Goal: Task Accomplishment & Management: Complete application form

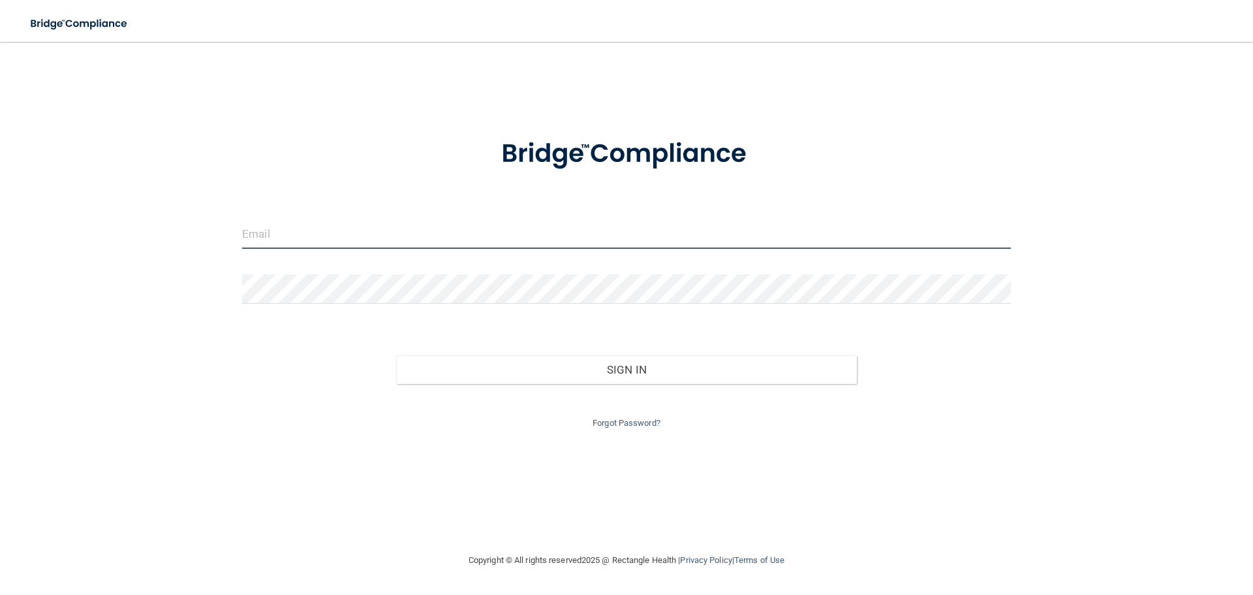
click at [350, 238] on input "email" at bounding box center [626, 233] width 769 height 29
type input "[EMAIL_ADDRESS][DOMAIN_NAME]"
drag, startPoint x: 371, startPoint y: 240, endPoint x: 74, endPoint y: 295, distance: 301.3
click at [76, 295] on div "[EMAIL_ADDRESS][DOMAIN_NAME] Invalid email/password. You don't have permission …" at bounding box center [626, 297] width 1201 height 484
type input "[PERSON_NAME][EMAIL_ADDRESS][DOMAIN_NAME]"
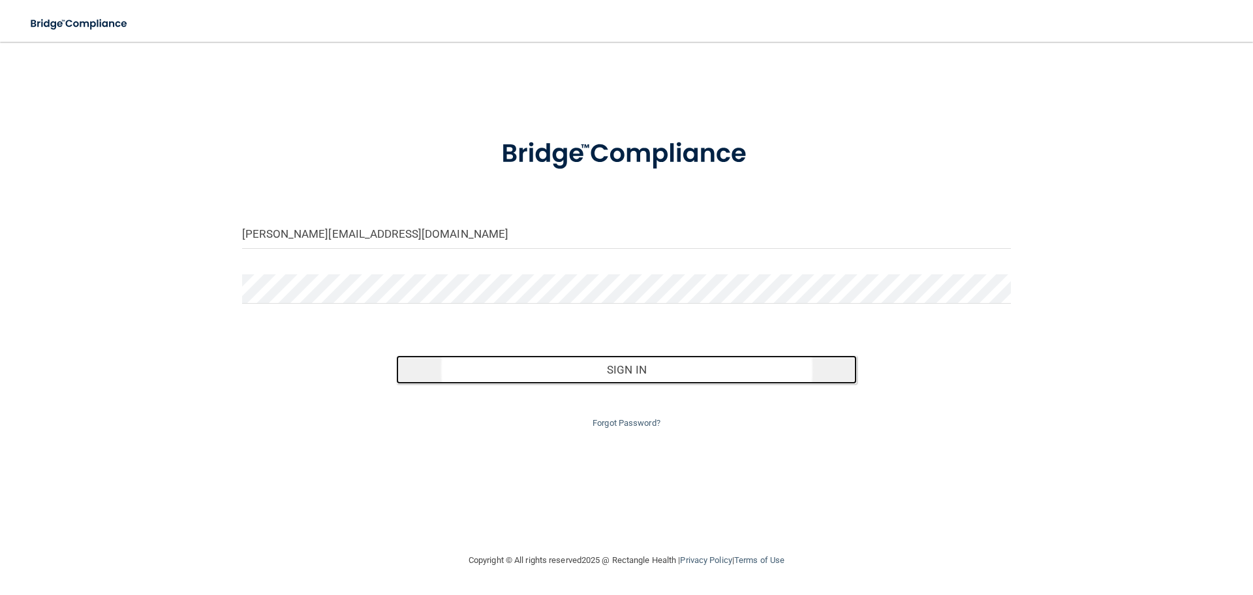
click at [542, 364] on button "Sign In" at bounding box center [626, 369] width 461 height 29
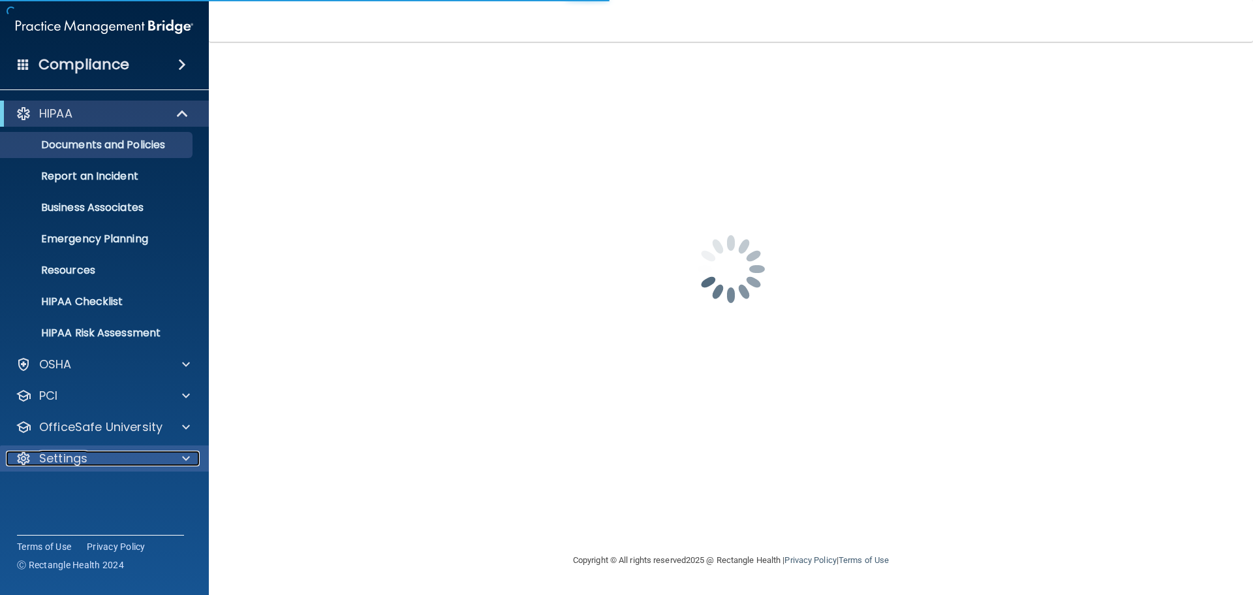
click at [91, 455] on div "Settings" at bounding box center [87, 458] width 162 height 16
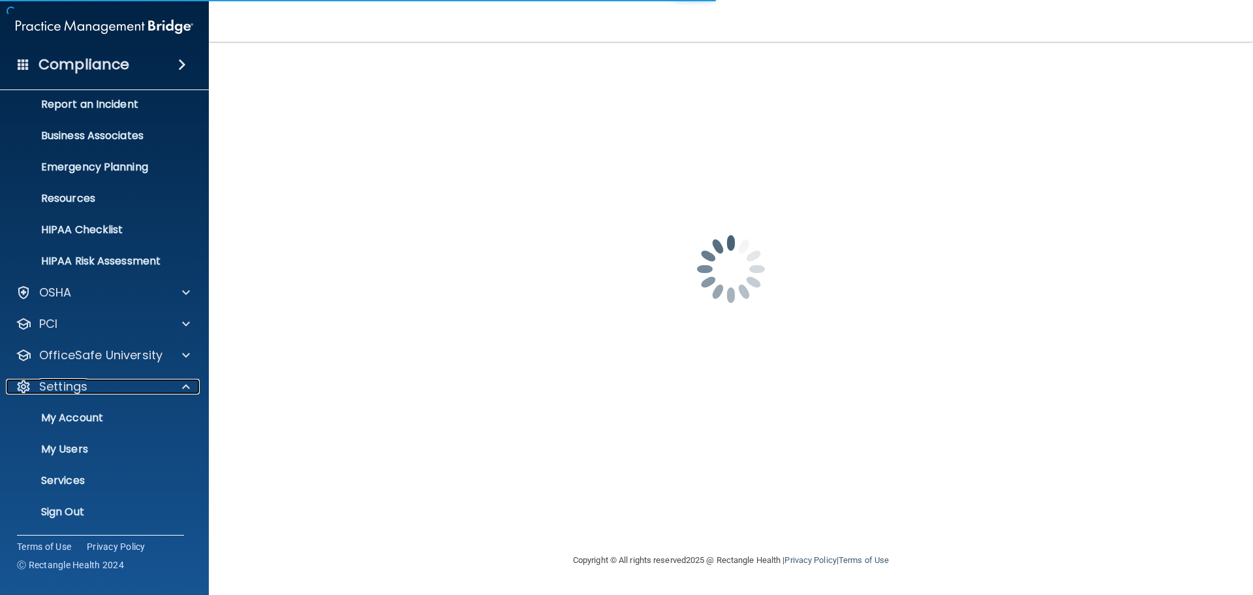
scroll to position [72, 0]
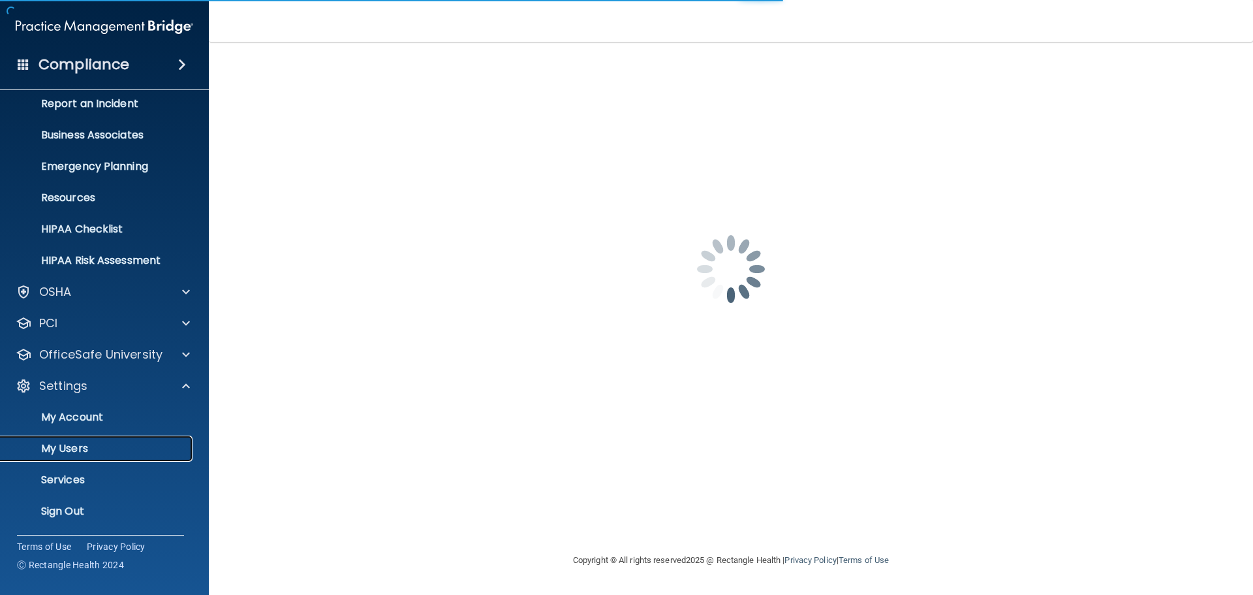
click at [91, 448] on p "My Users" at bounding box center [97, 448] width 178 height 13
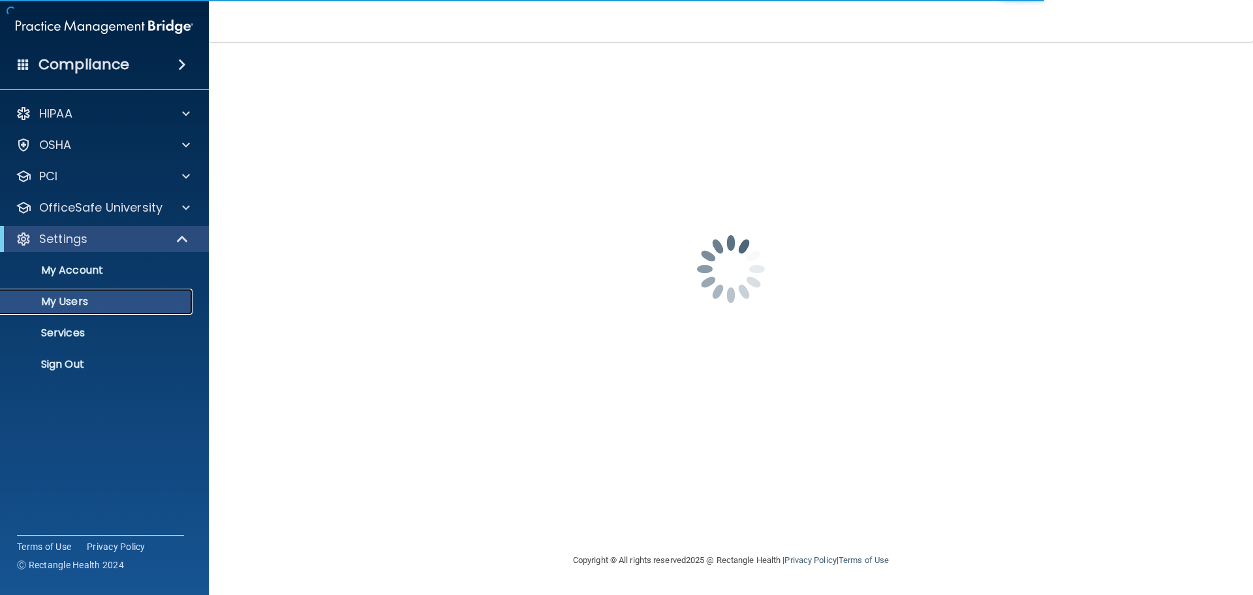
select select "20"
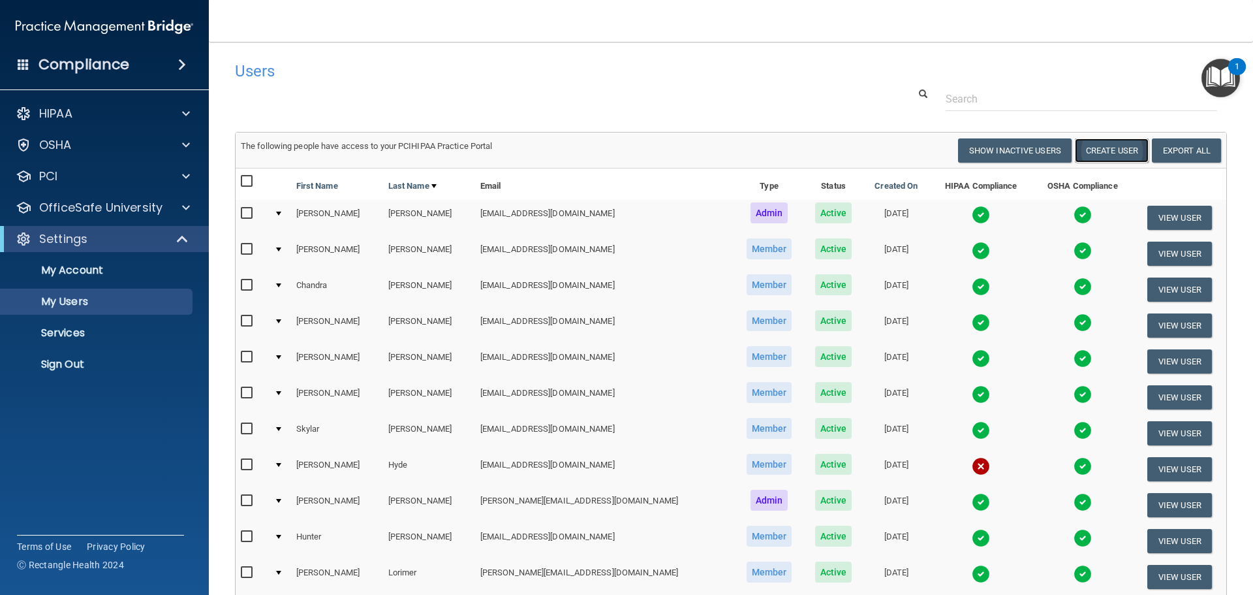
click at [1113, 151] on button "Create User" at bounding box center [1112, 150] width 74 height 24
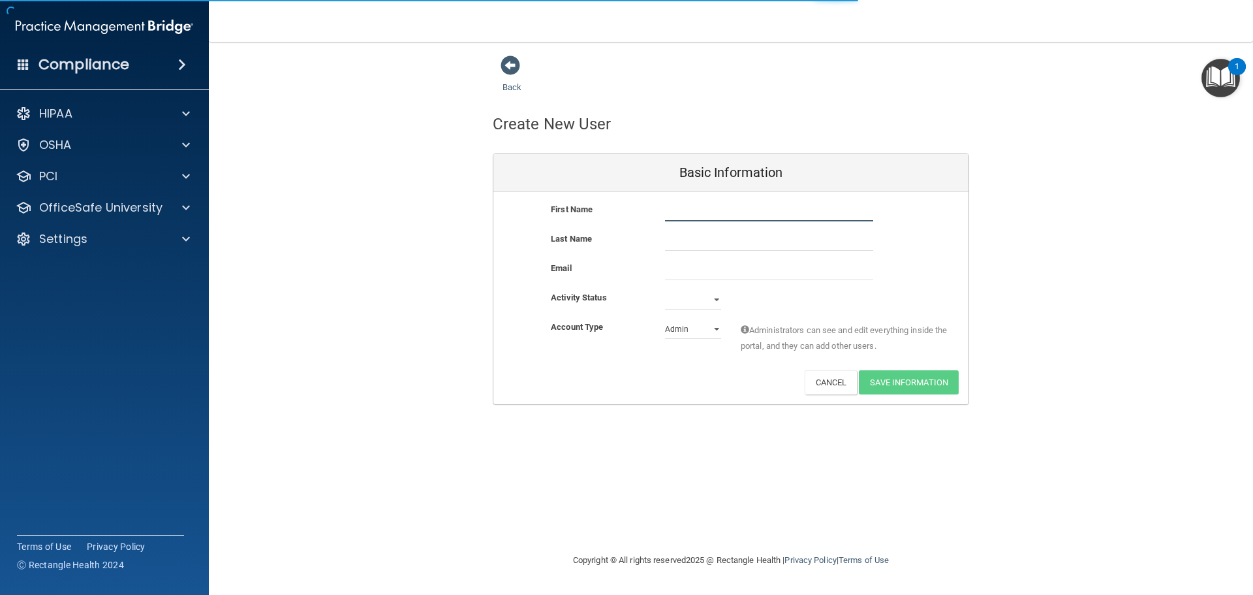
click at [696, 215] on input "text" at bounding box center [769, 212] width 208 height 20
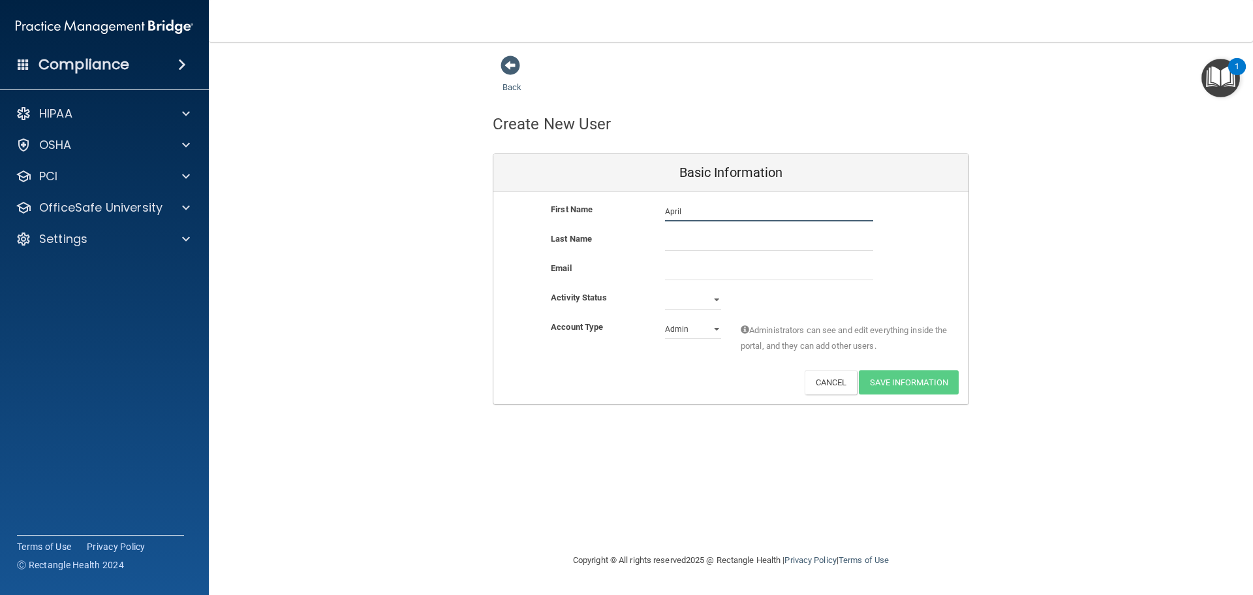
type input "April"
click at [707, 247] on input "text" at bounding box center [769, 241] width 208 height 20
type input "[PERSON_NAME]"
click at [708, 270] on input "email" at bounding box center [769, 270] width 208 height 20
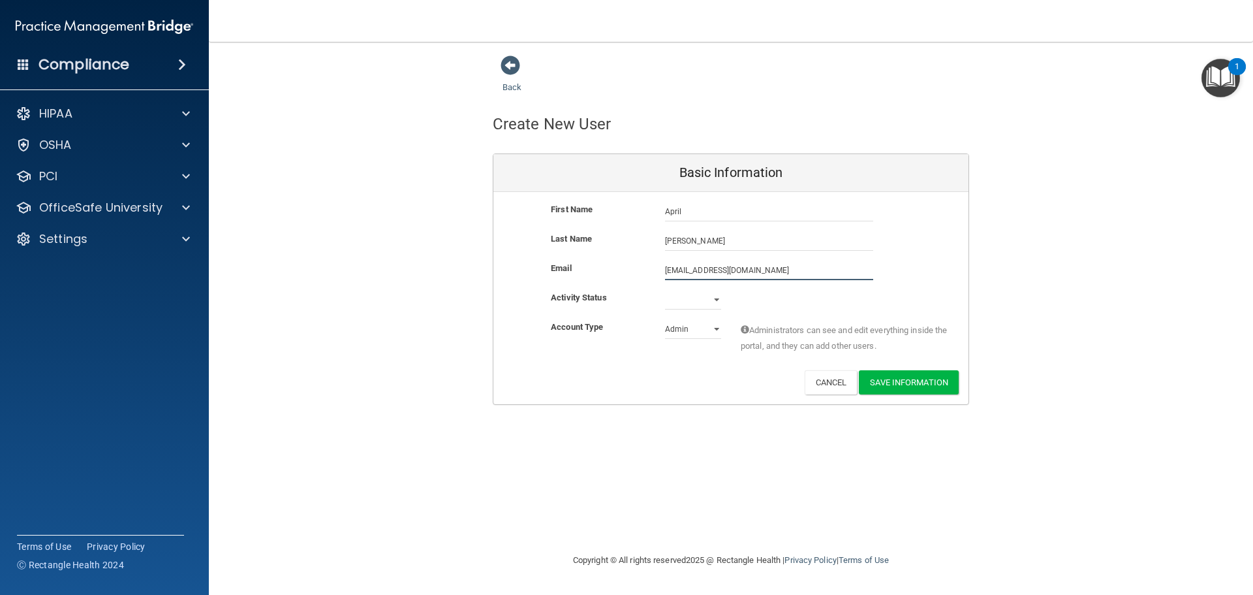
type input "[EMAIL_ADDRESS][DOMAIN_NAME]"
click at [716, 299] on select "Active Inactive" at bounding box center [693, 302] width 56 height 20
select select "active"
click at [665, 290] on select "Active Inactive" at bounding box center [693, 300] width 56 height 20
click at [713, 328] on select "Admin Member" at bounding box center [693, 329] width 56 height 20
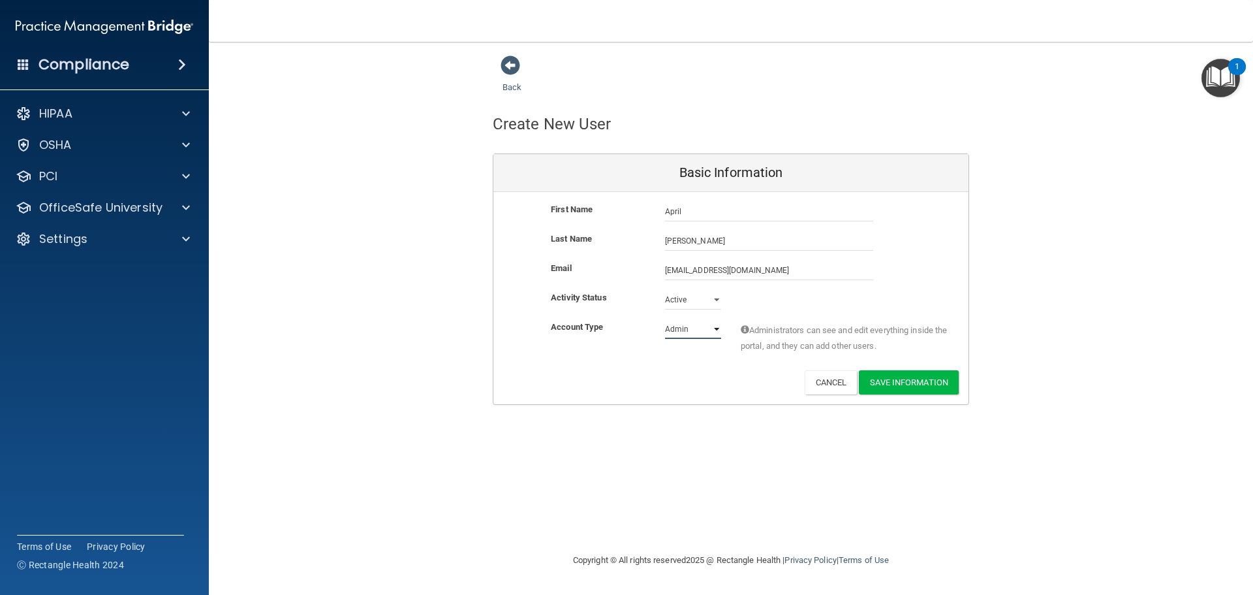
select select "practice_member"
click at [665, 319] on select "Admin Member" at bounding box center [693, 329] width 56 height 20
click at [927, 381] on button "Save Information" at bounding box center [909, 382] width 100 height 24
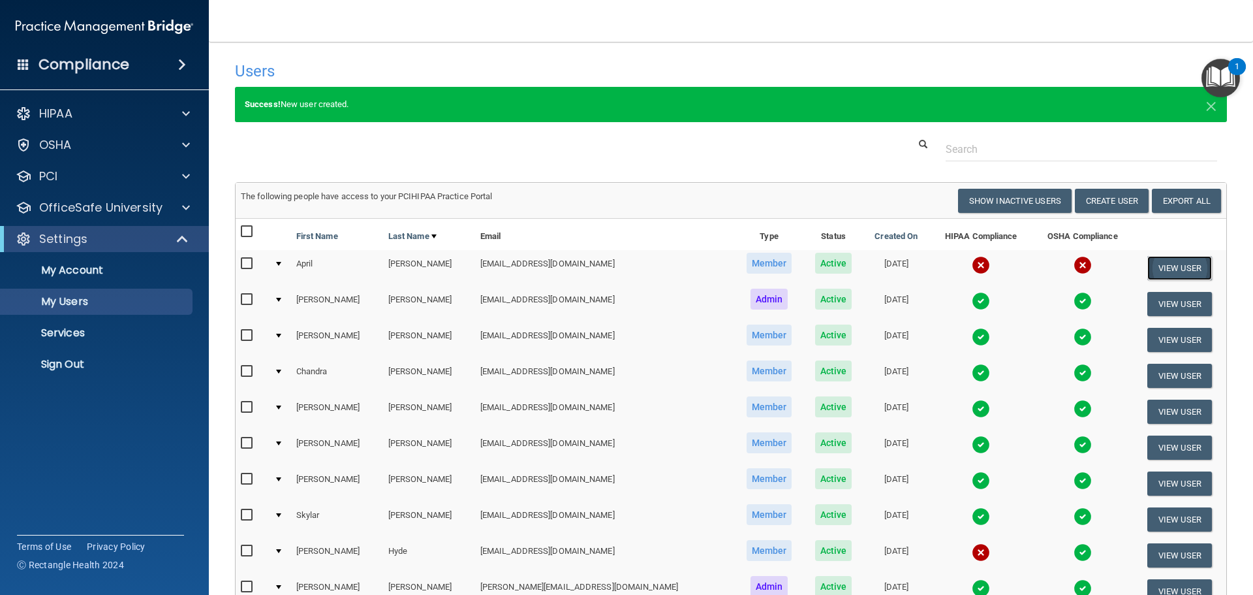
click at [1157, 268] on button "View User" at bounding box center [1179, 268] width 65 height 24
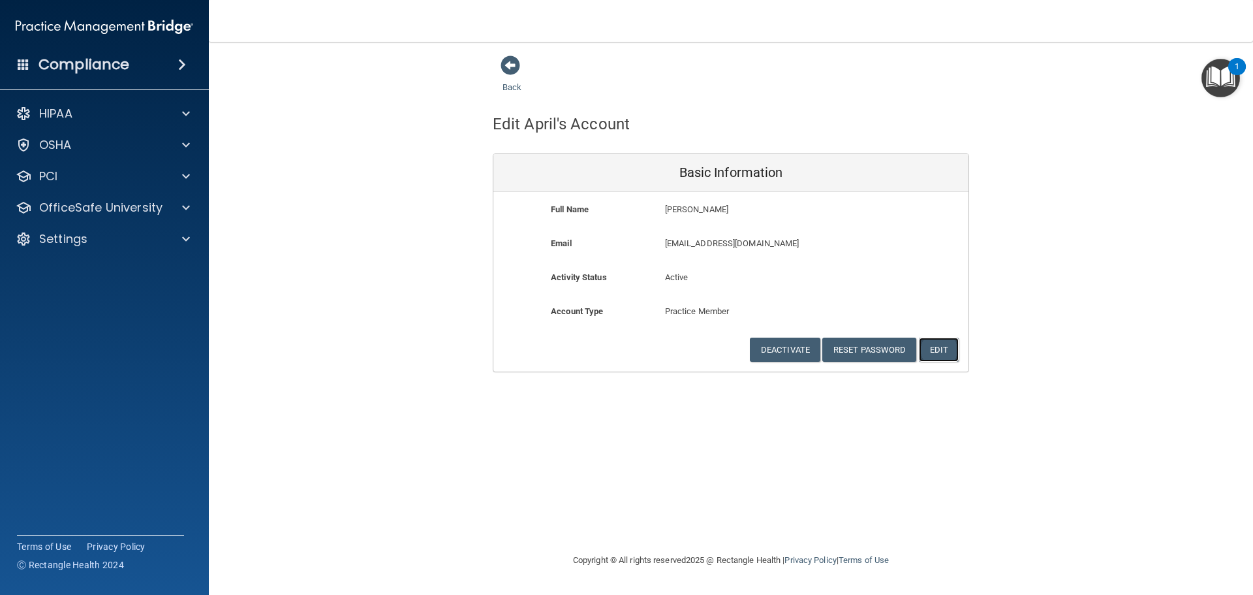
click at [947, 351] on button "Edit" at bounding box center [939, 349] width 40 height 24
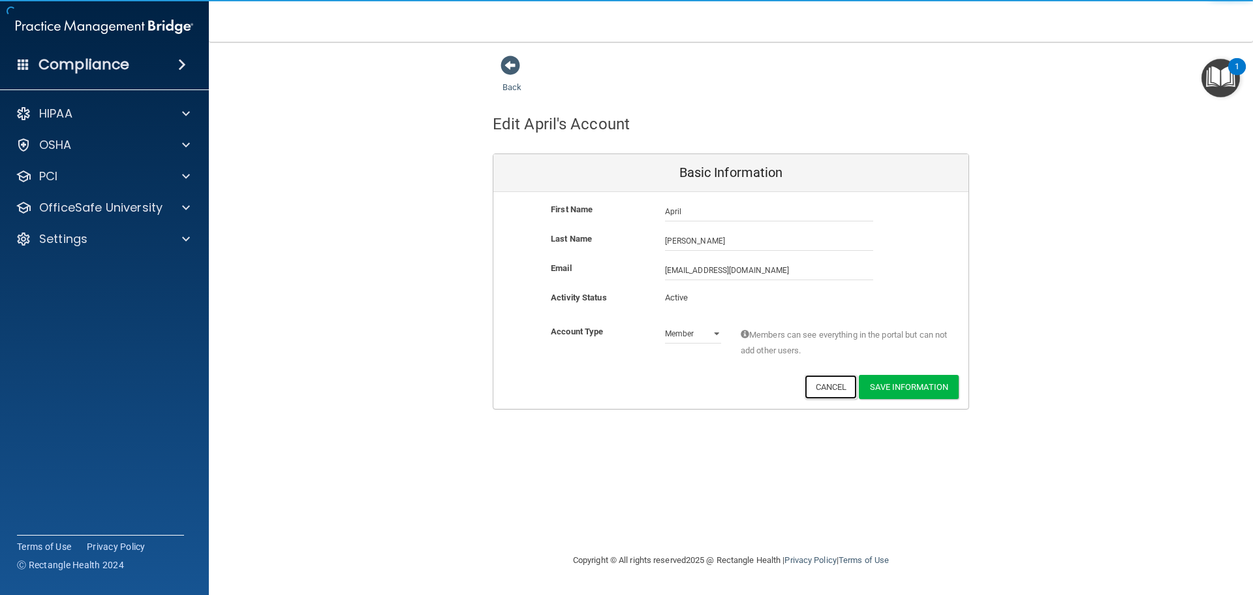
click at [833, 390] on button "Cancel" at bounding box center [831, 387] width 53 height 24
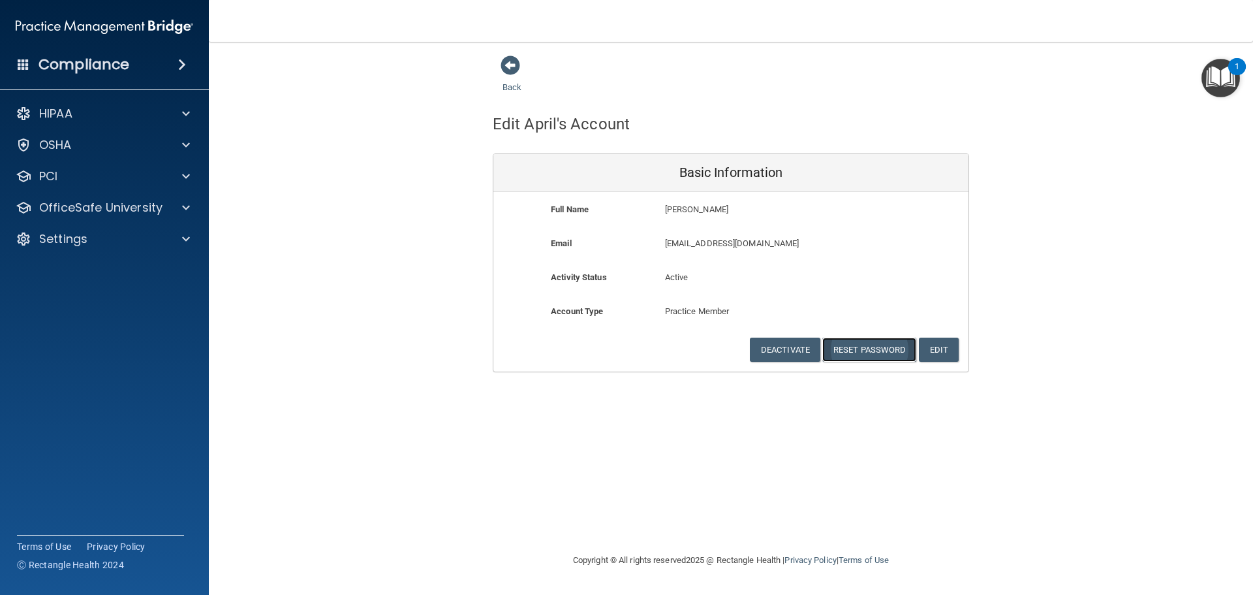
click at [867, 347] on button "Reset Password" at bounding box center [869, 349] width 94 height 24
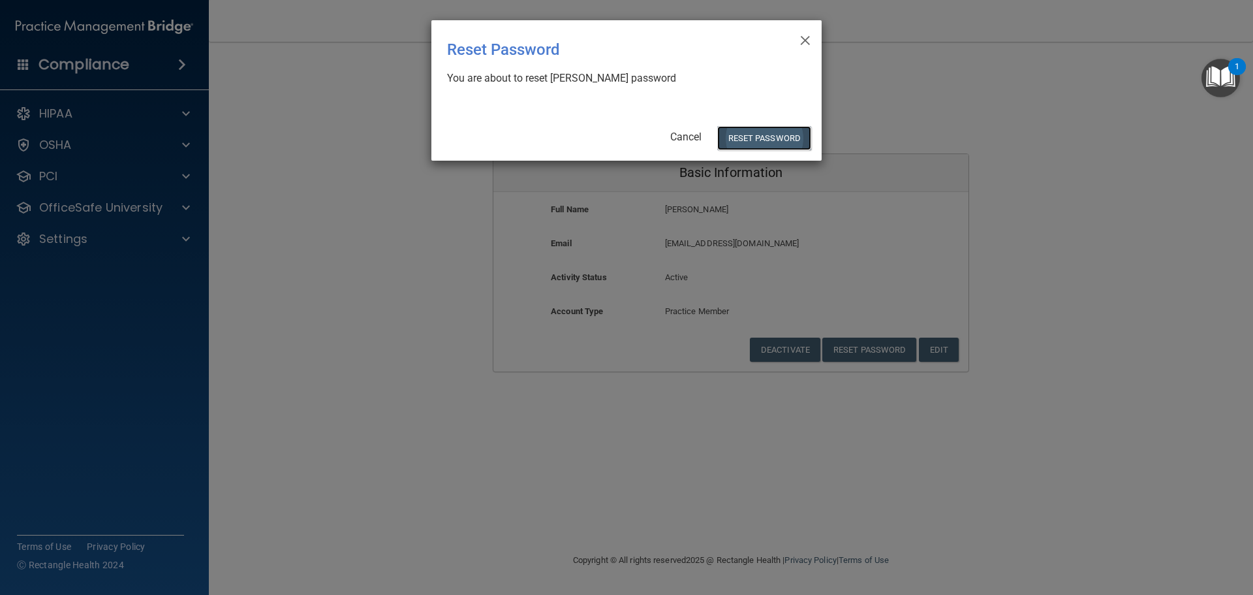
click at [774, 136] on button "Reset Password" at bounding box center [764, 138] width 94 height 24
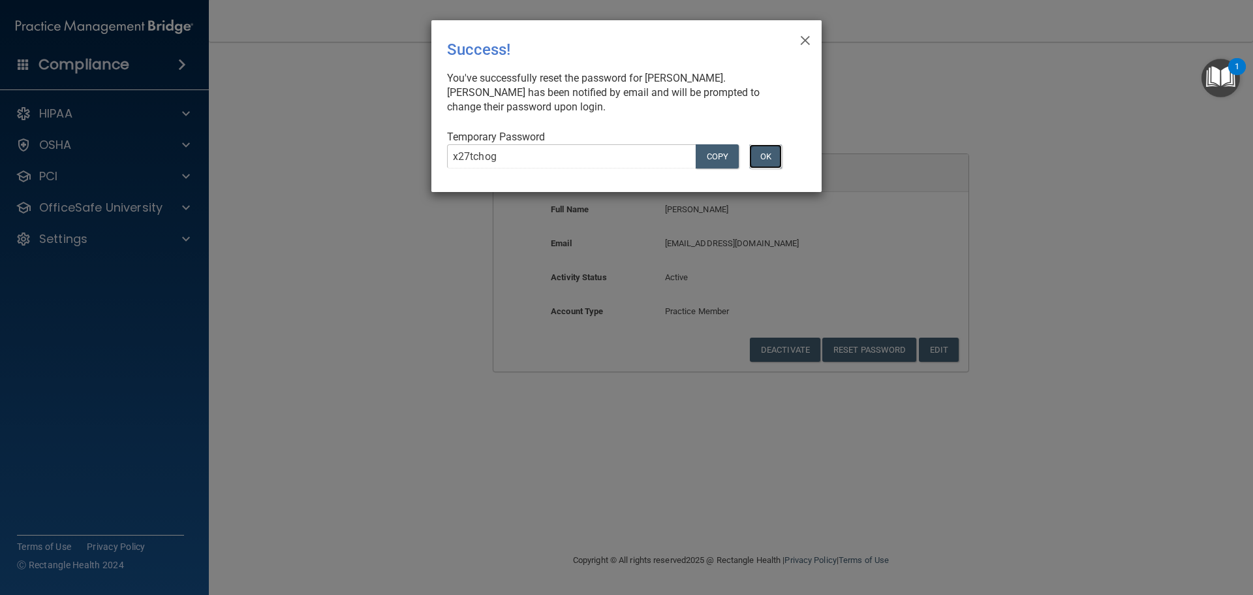
click at [771, 161] on button "OK" at bounding box center [765, 156] width 33 height 24
